Goal: Find contact information: Find contact information

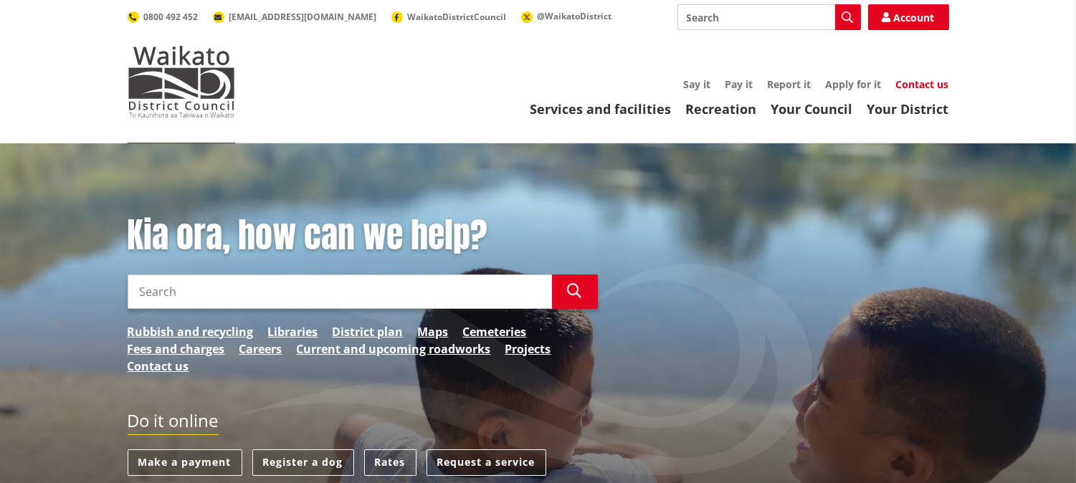
click at [918, 87] on link "Contact us" at bounding box center [922, 84] width 53 height 14
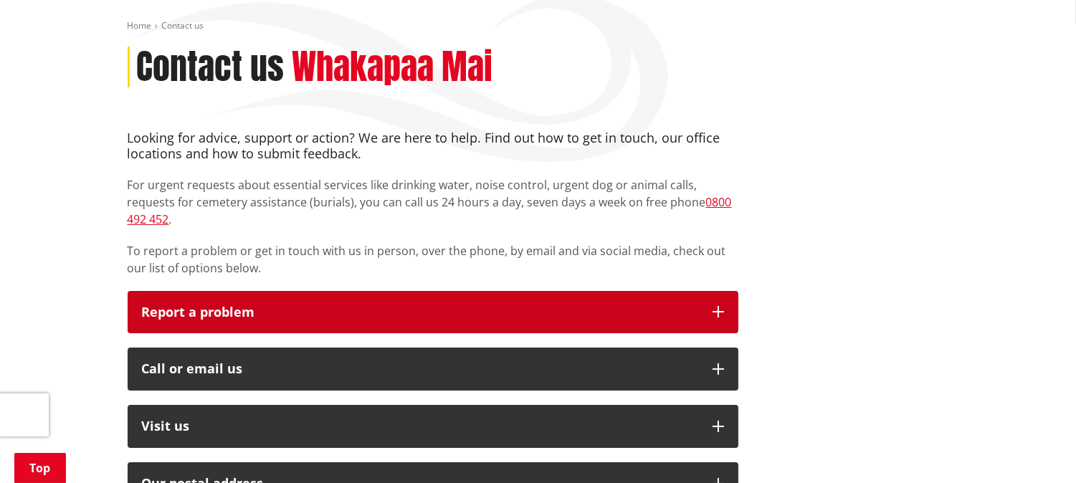
scroll to position [239, 0]
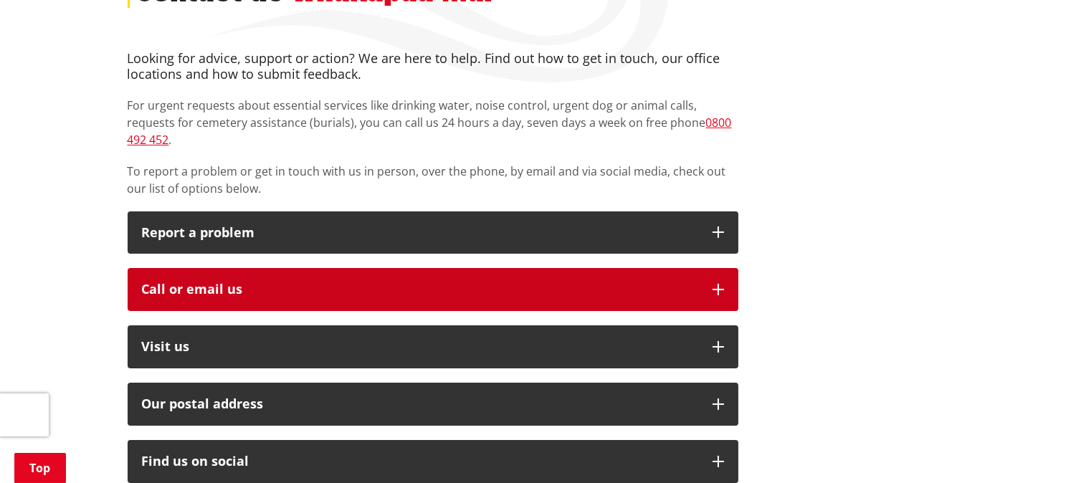
click at [260, 282] on div "Call or email us" at bounding box center [420, 289] width 556 height 14
